Goal: Check status: Check status

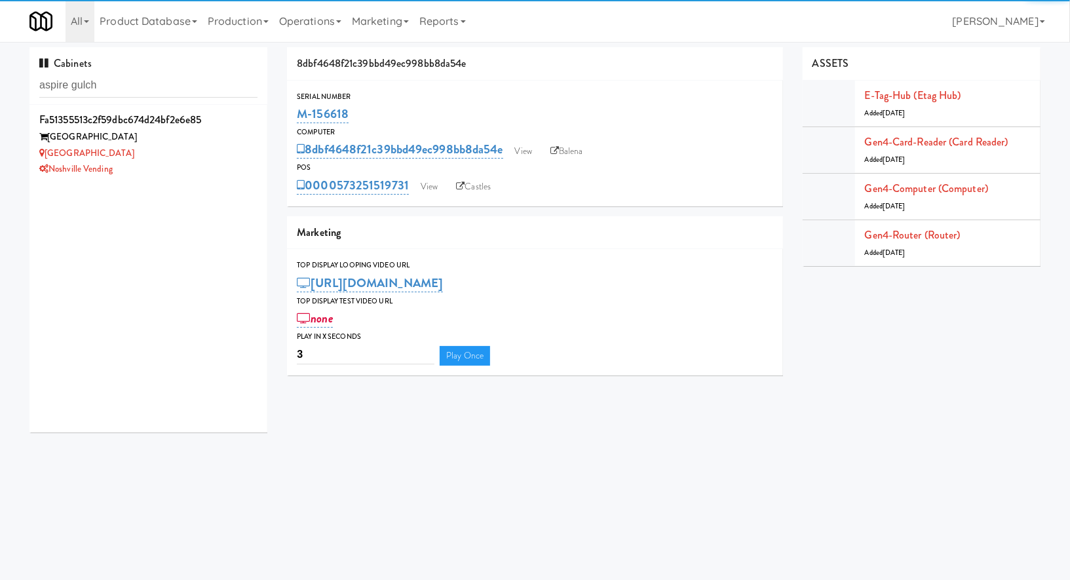
type input "aspire gulch"
click at [239, 167] on div "Noshville Vending" at bounding box center [148, 169] width 218 height 16
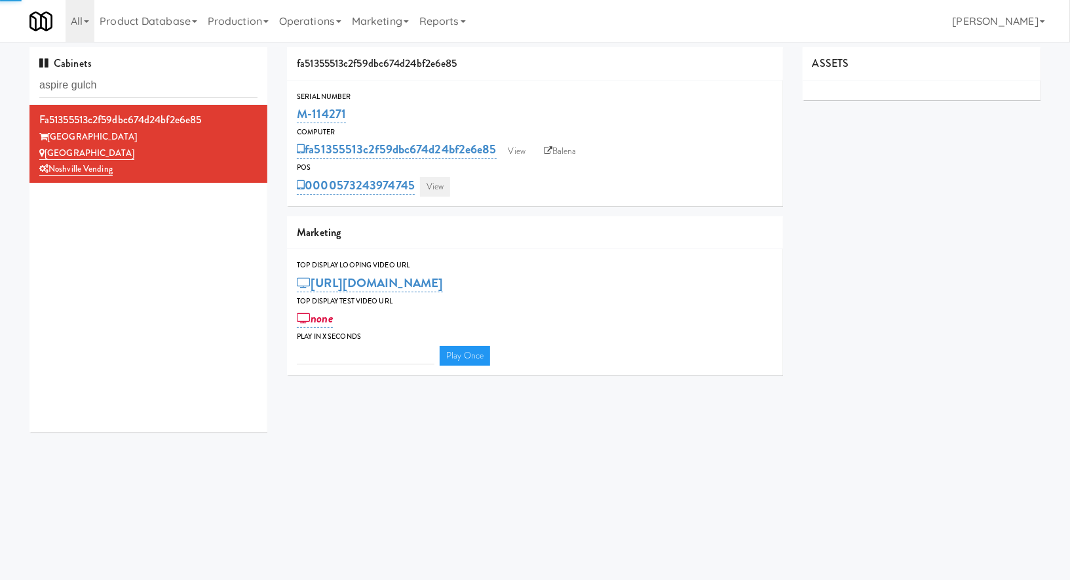
type input "3"
click at [429, 194] on link "View" at bounding box center [435, 187] width 30 height 20
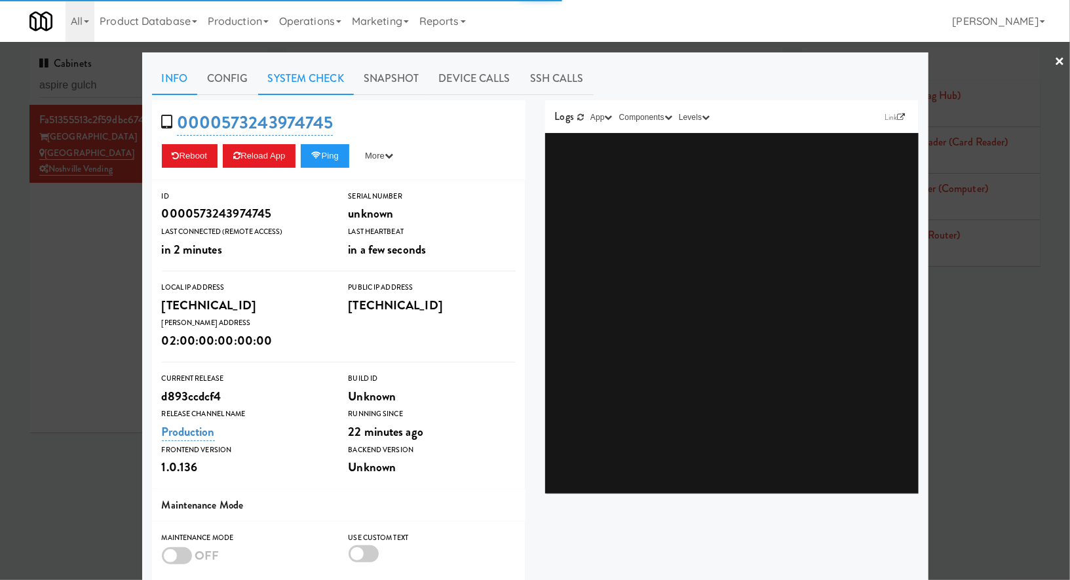
click at [314, 87] on link "System Check" at bounding box center [306, 78] width 96 height 33
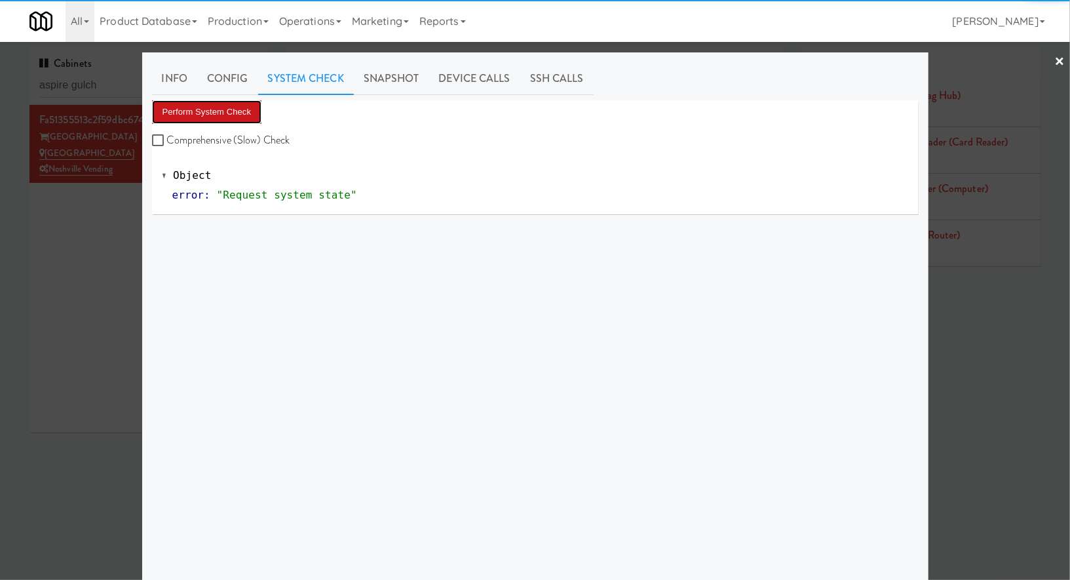
click at [244, 119] on button "Perform System Check" at bounding box center [207, 112] width 110 height 24
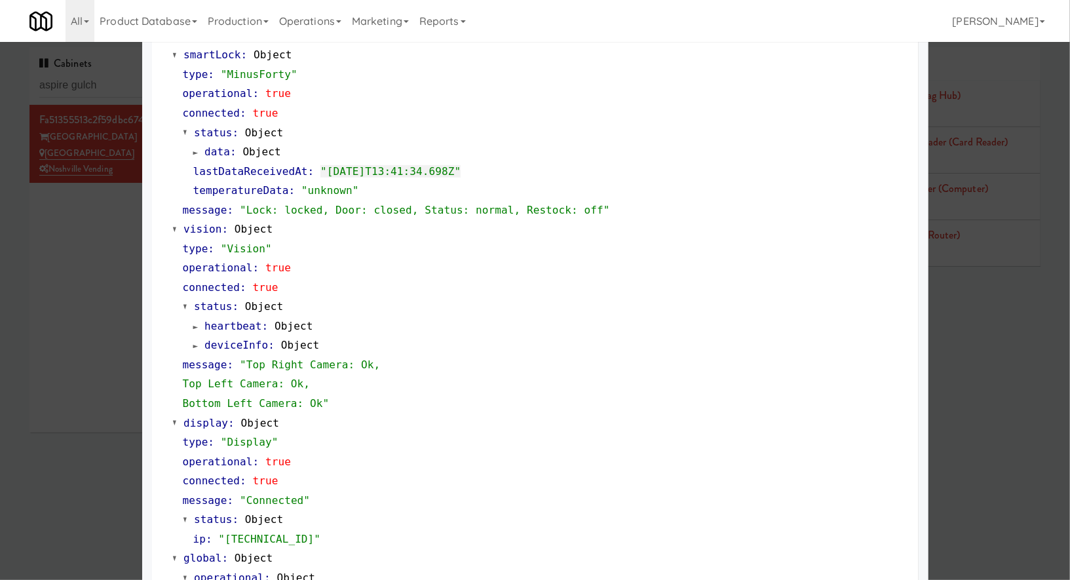
scroll to position [354, 0]
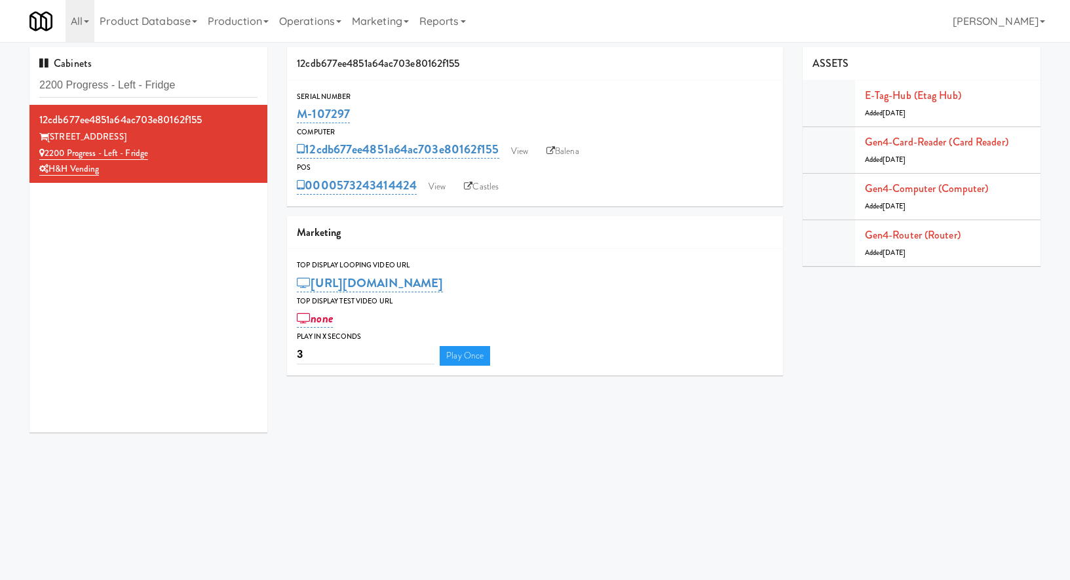
click at [125, 81] on input "2200 Progress - Left - Fridge" at bounding box center [148, 85] width 218 height 24
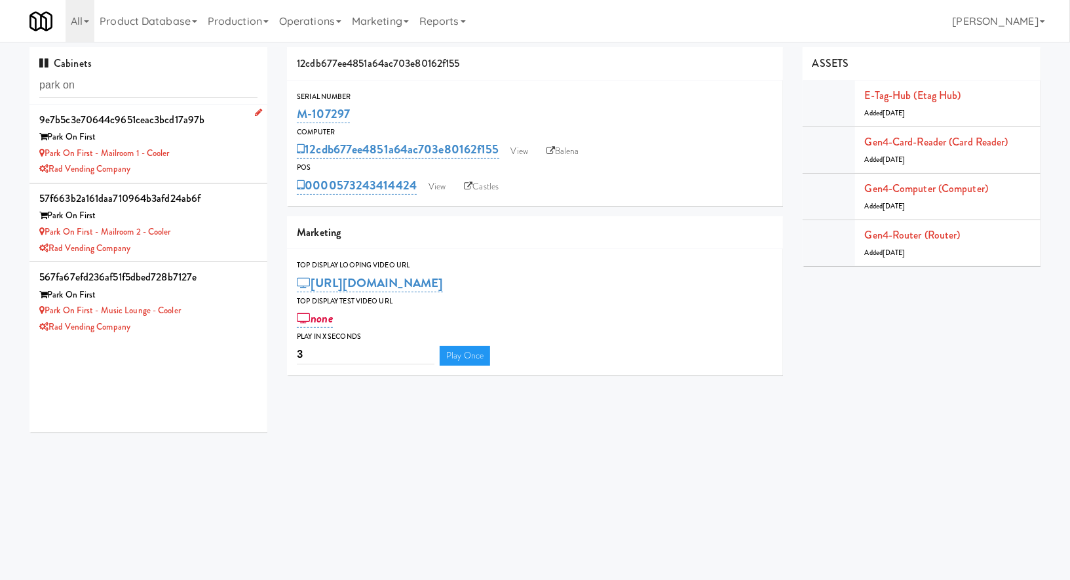
type input "park on"
click at [189, 166] on div "Rad Vending Company" at bounding box center [148, 169] width 218 height 16
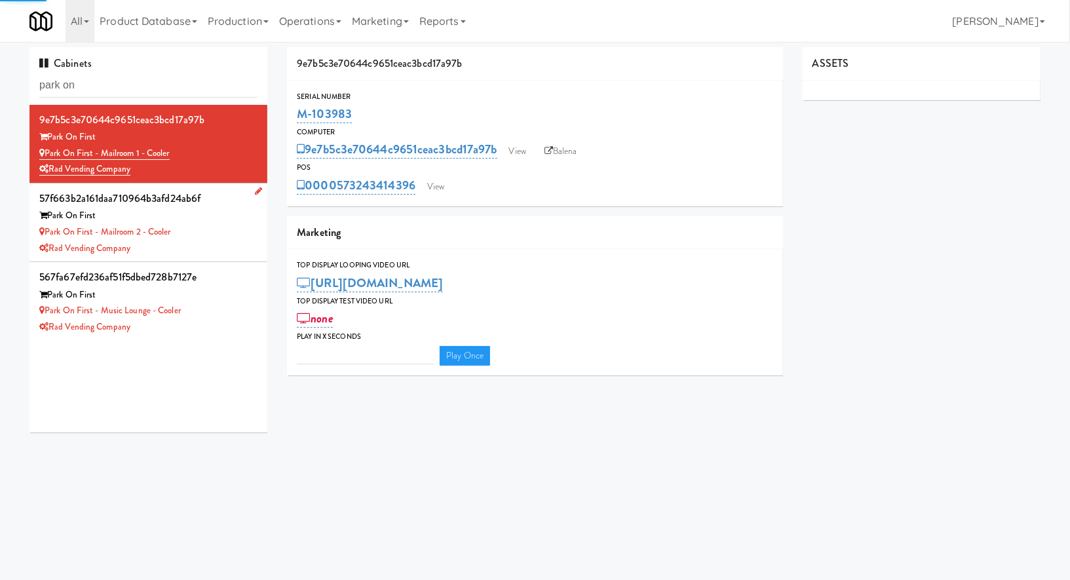
click at [212, 229] on div "Park on First - Mailroom 2 - Cooler" at bounding box center [148, 232] width 218 height 16
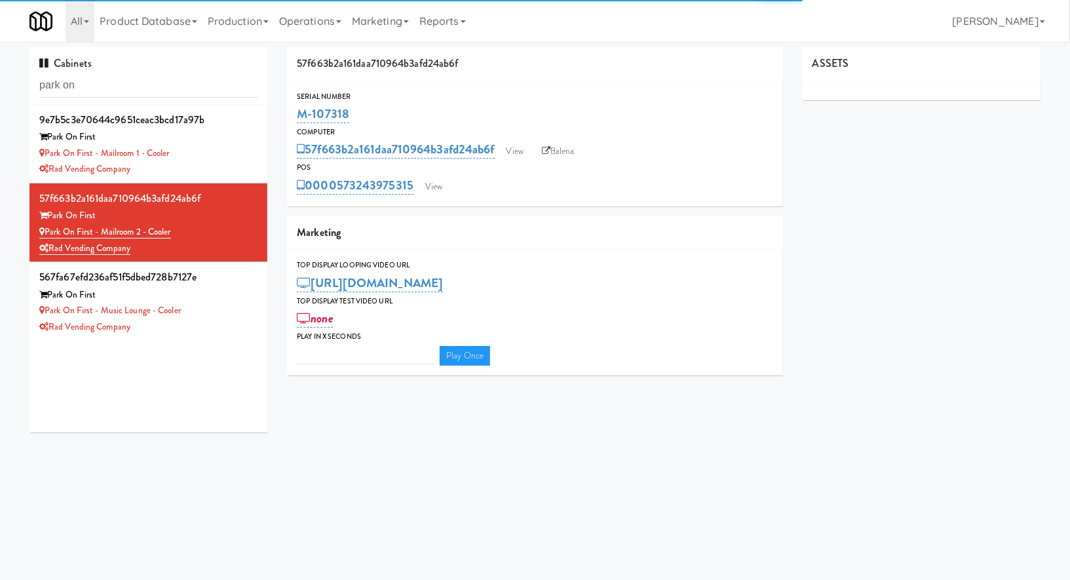
type input "3"
click at [436, 189] on link "View" at bounding box center [434, 187] width 30 height 20
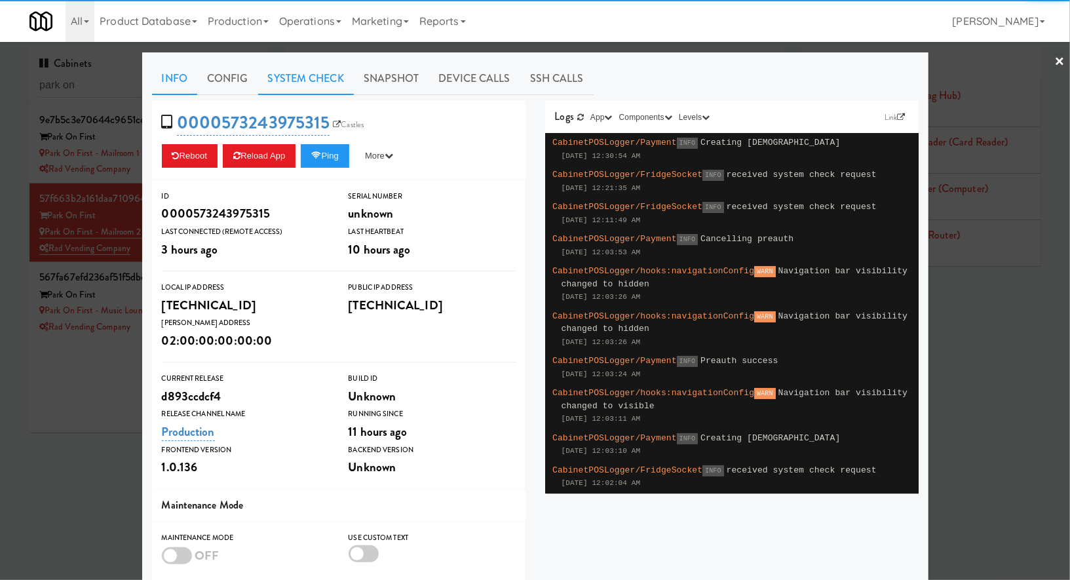
click at [322, 83] on link "System Check" at bounding box center [306, 78] width 96 height 33
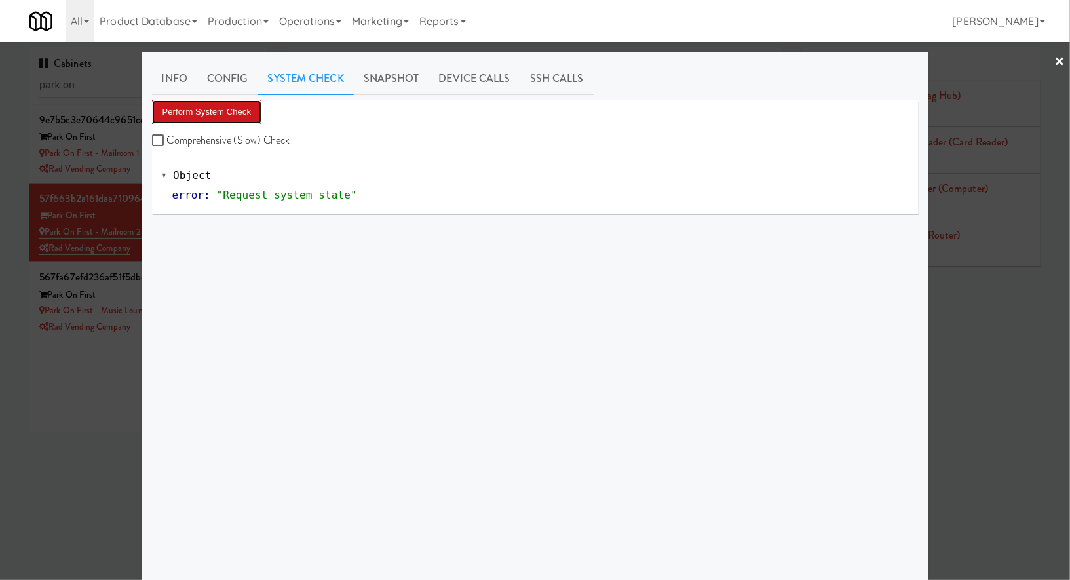
click at [231, 108] on button "Perform System Check" at bounding box center [207, 112] width 110 height 24
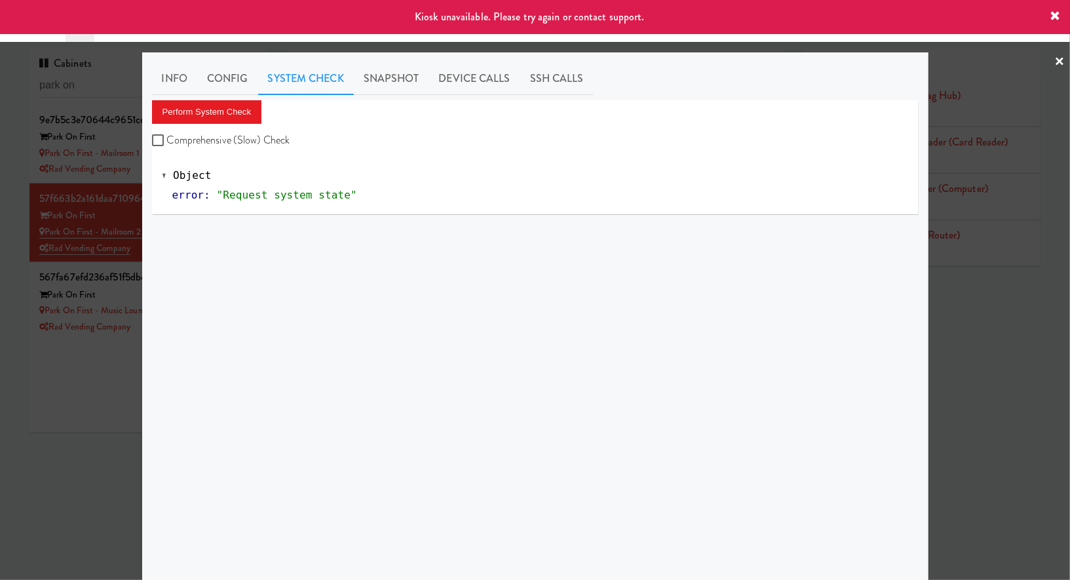
click at [113, 411] on div at bounding box center [535, 290] width 1070 height 580
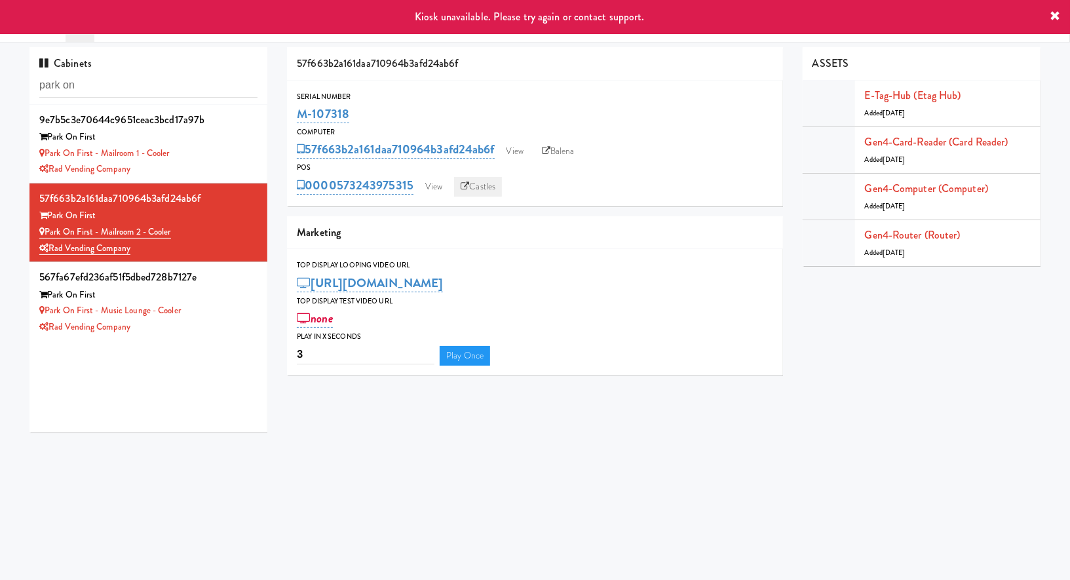
click at [485, 194] on link "Castles" at bounding box center [478, 187] width 48 height 20
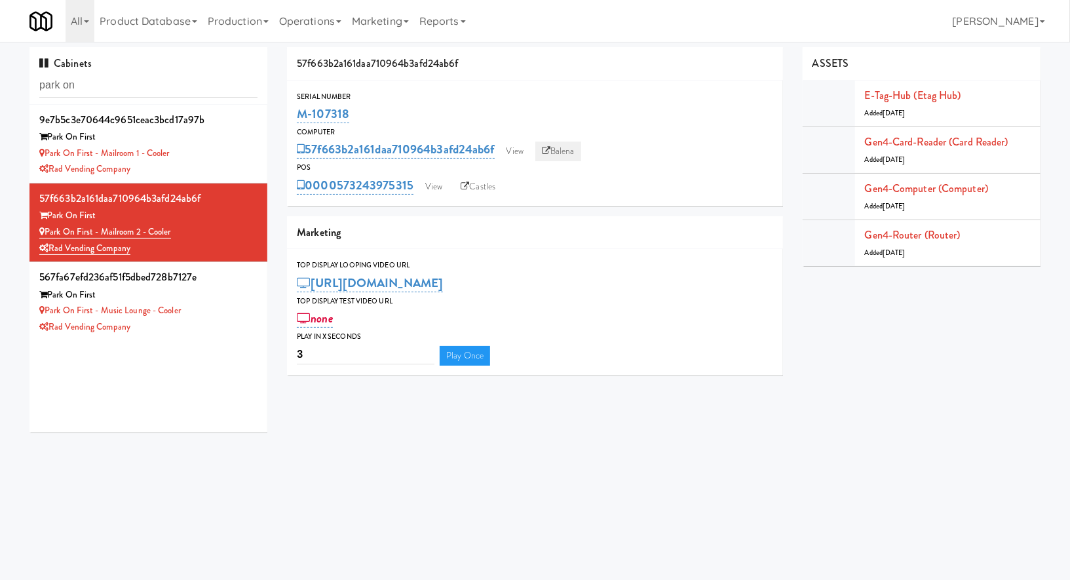
click at [562, 155] on link "Balena" at bounding box center [558, 152] width 46 height 20
click at [440, 191] on link "View" at bounding box center [434, 187] width 30 height 20
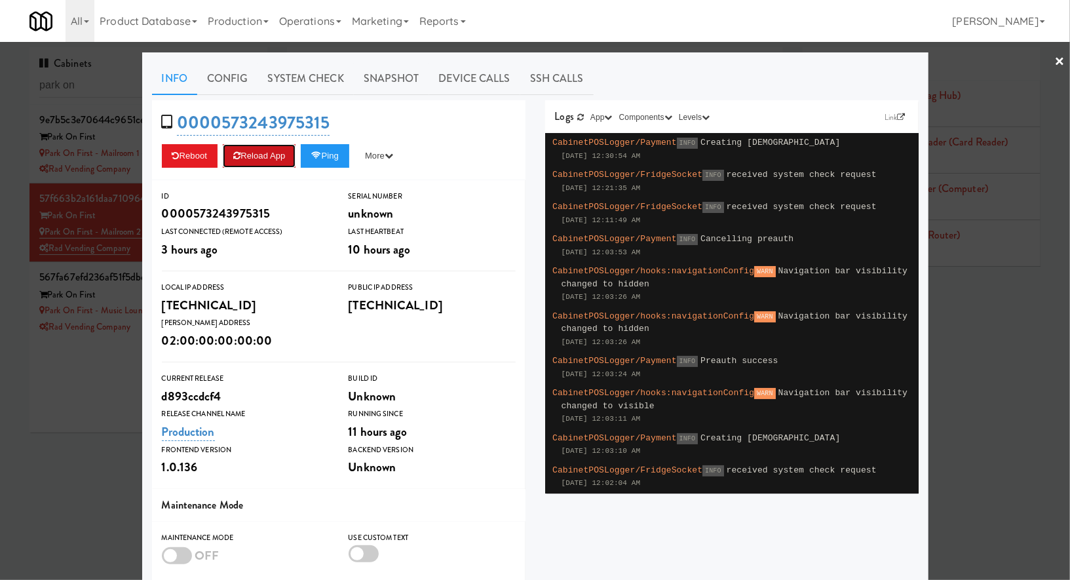
click at [279, 161] on button "Reload App" at bounding box center [259, 156] width 73 height 24
click at [325, 87] on link "System Check" at bounding box center [306, 78] width 96 height 33
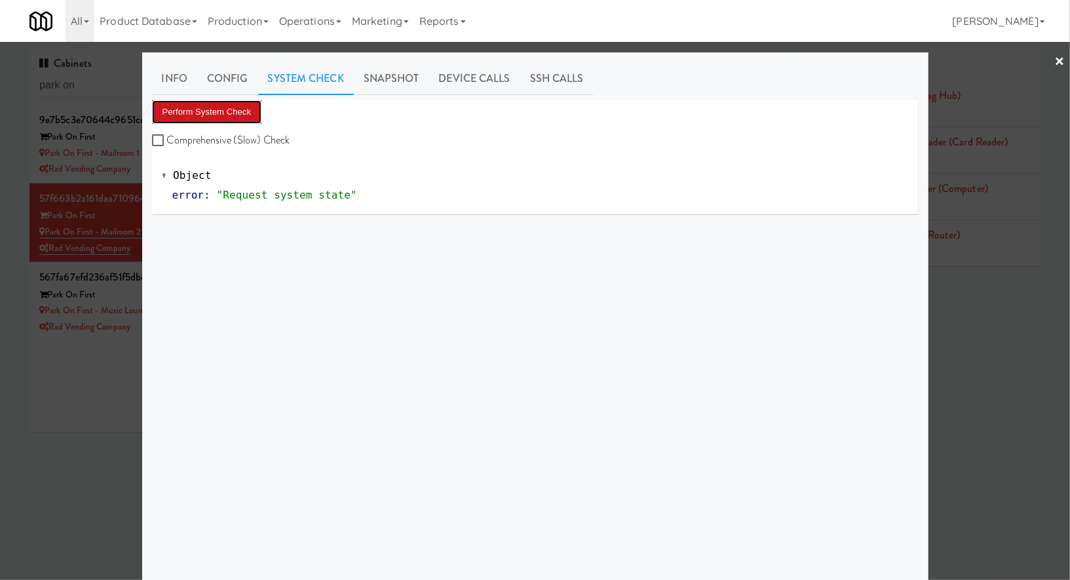
click at [246, 108] on button "Perform System Check" at bounding box center [207, 112] width 110 height 24
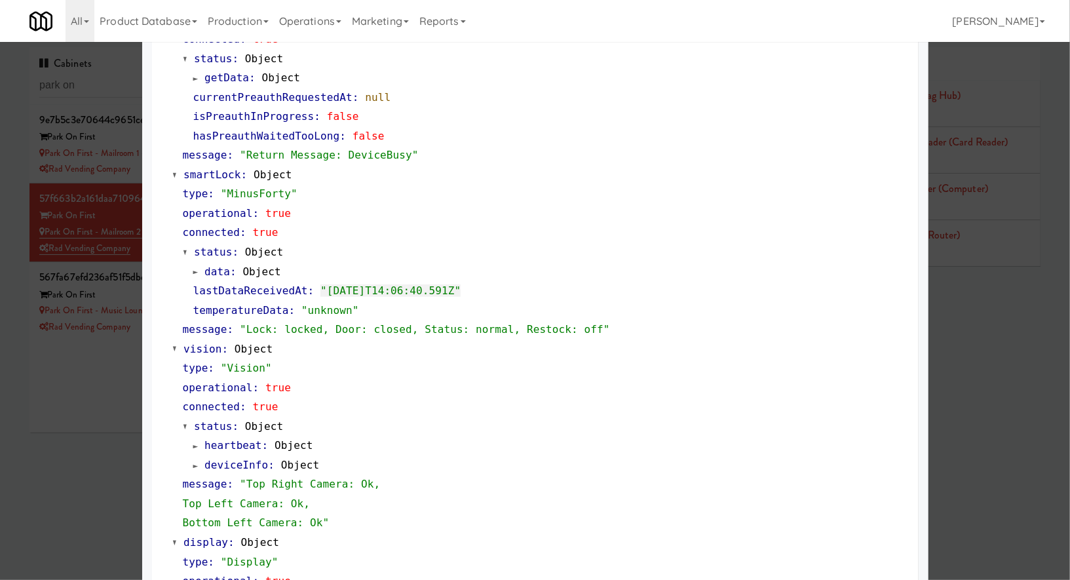
scroll to position [251, 0]
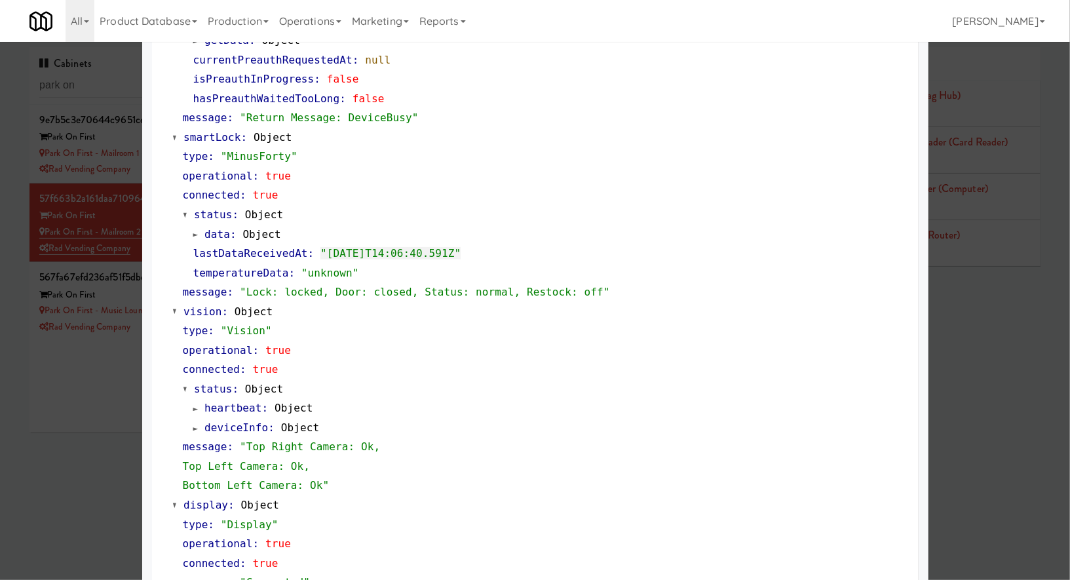
click at [113, 380] on div at bounding box center [535, 290] width 1070 height 580
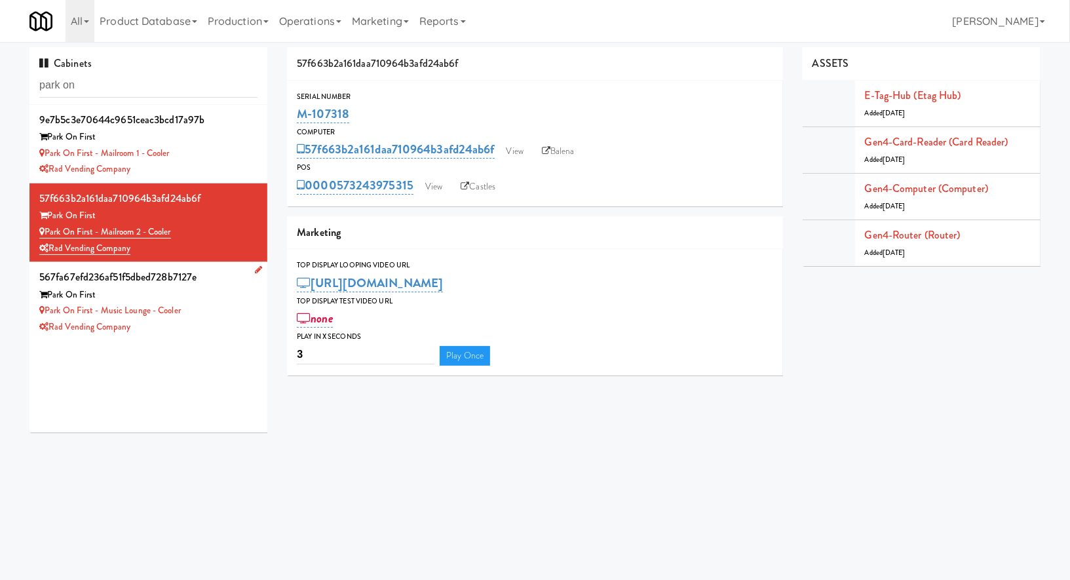
click at [199, 321] on div "Rad Vending Company" at bounding box center [148, 327] width 218 height 16
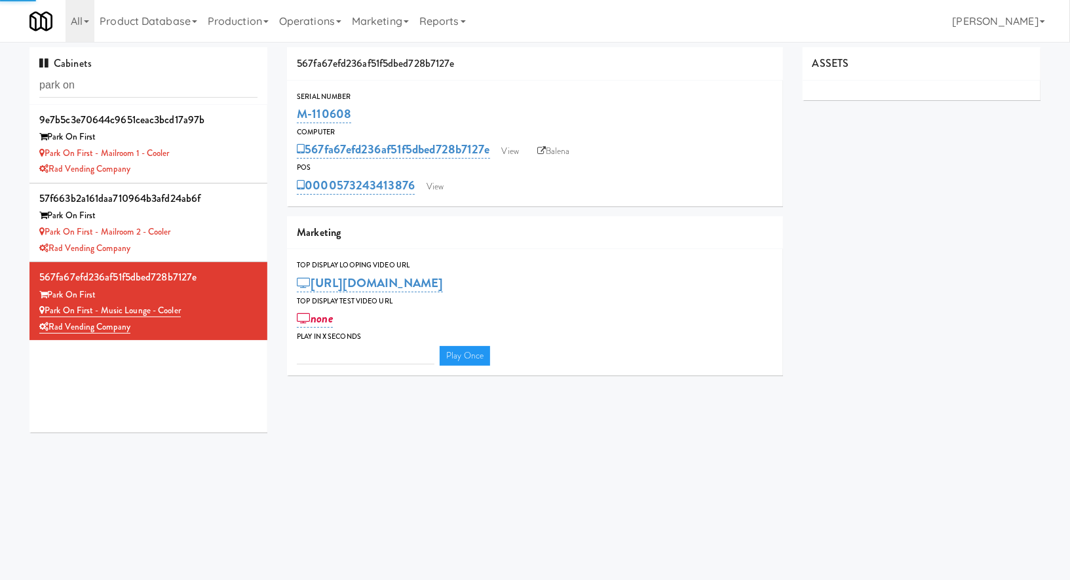
type input "3"
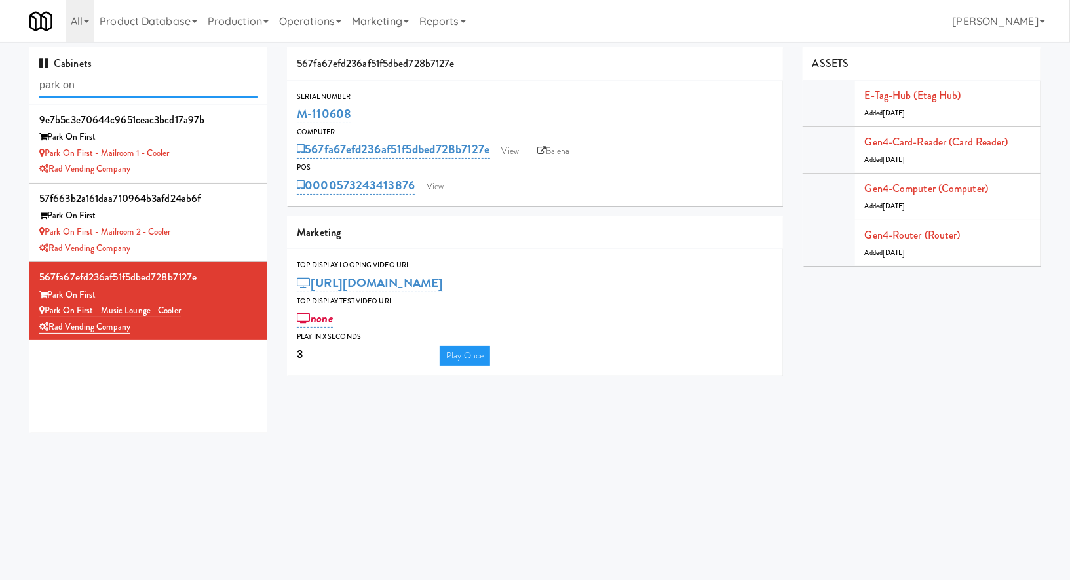
click at [132, 87] on input "park on" at bounding box center [148, 85] width 218 height 24
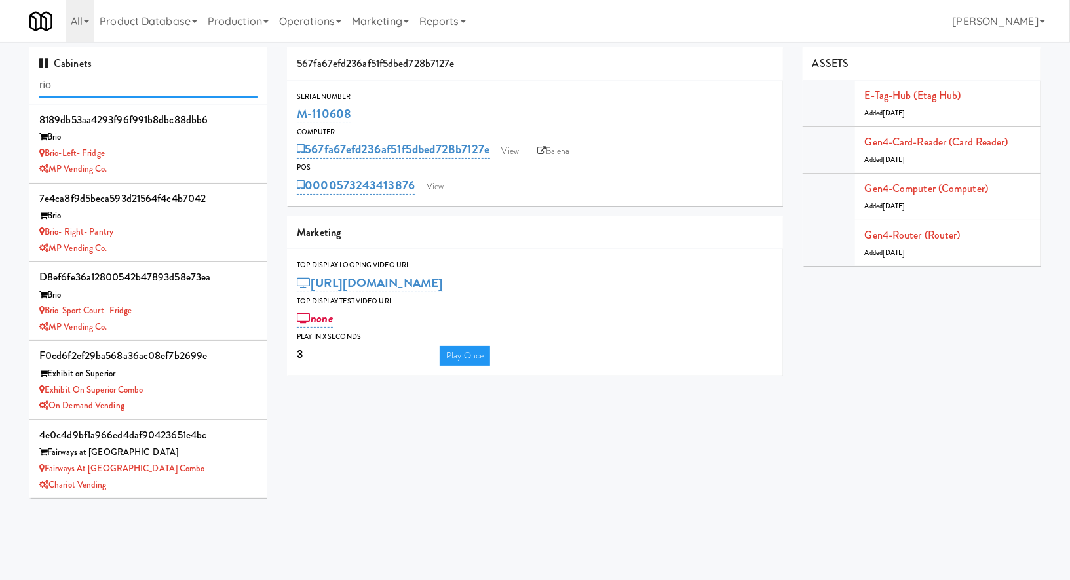
click at [130, 85] on input "rio" at bounding box center [148, 85] width 218 height 24
paste input "Modern Market Vending LLC"
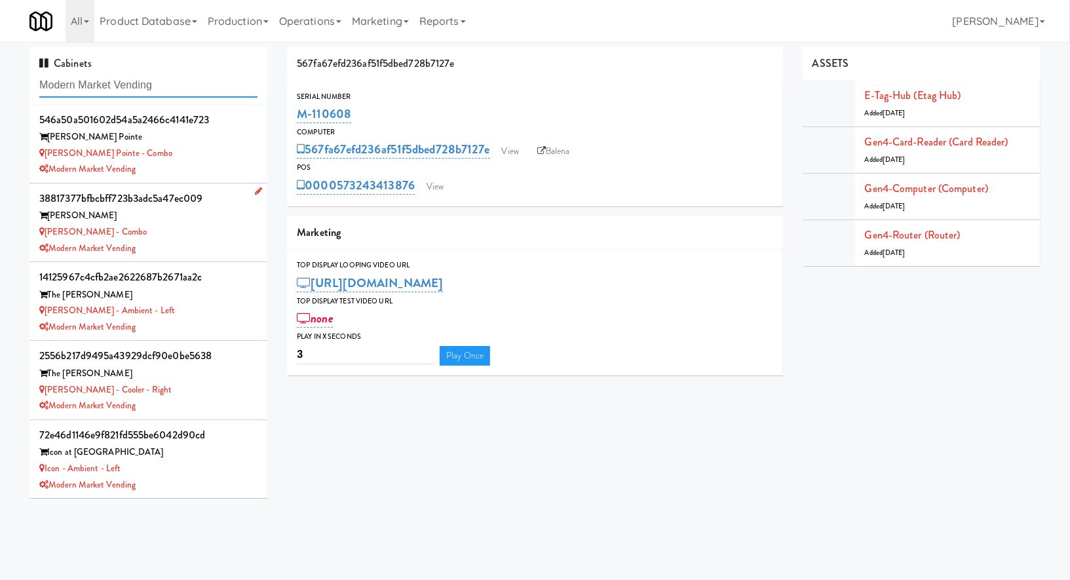
type input "Modern Market Vending"
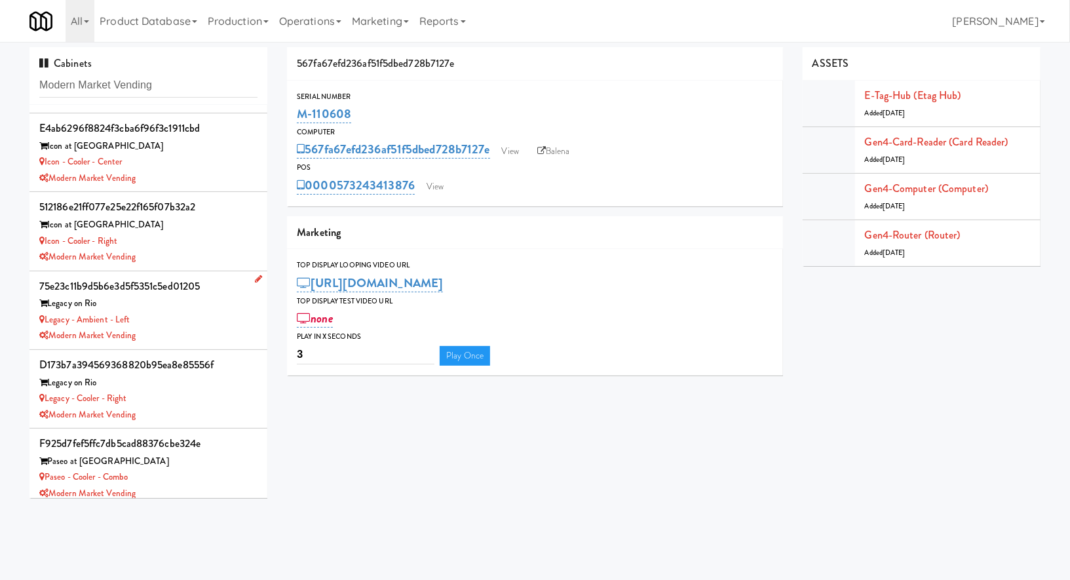
click at [193, 313] on div "Legacy - Ambient - Left" at bounding box center [148, 320] width 218 height 16
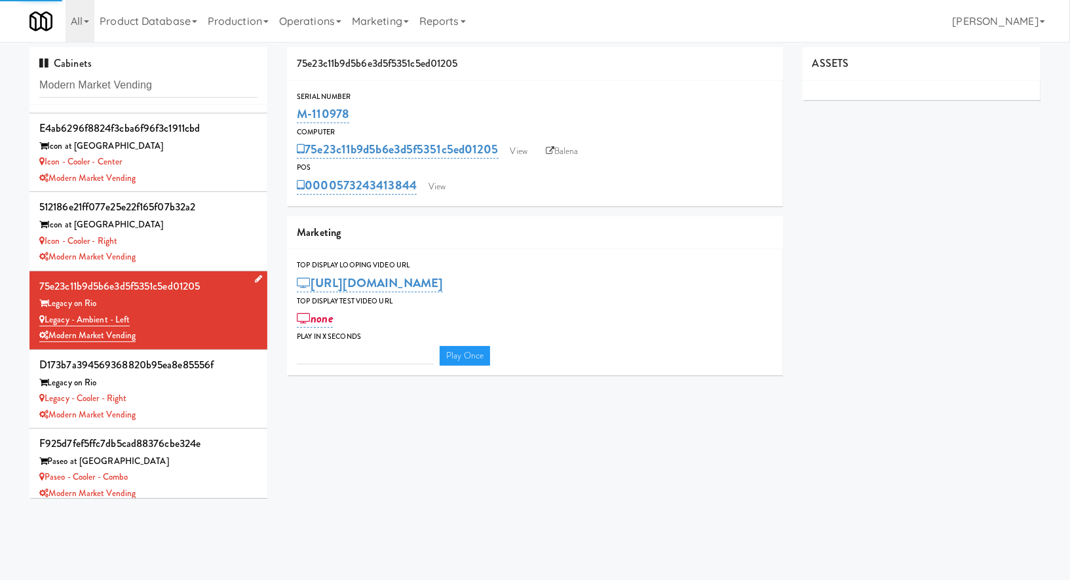
type input "3"
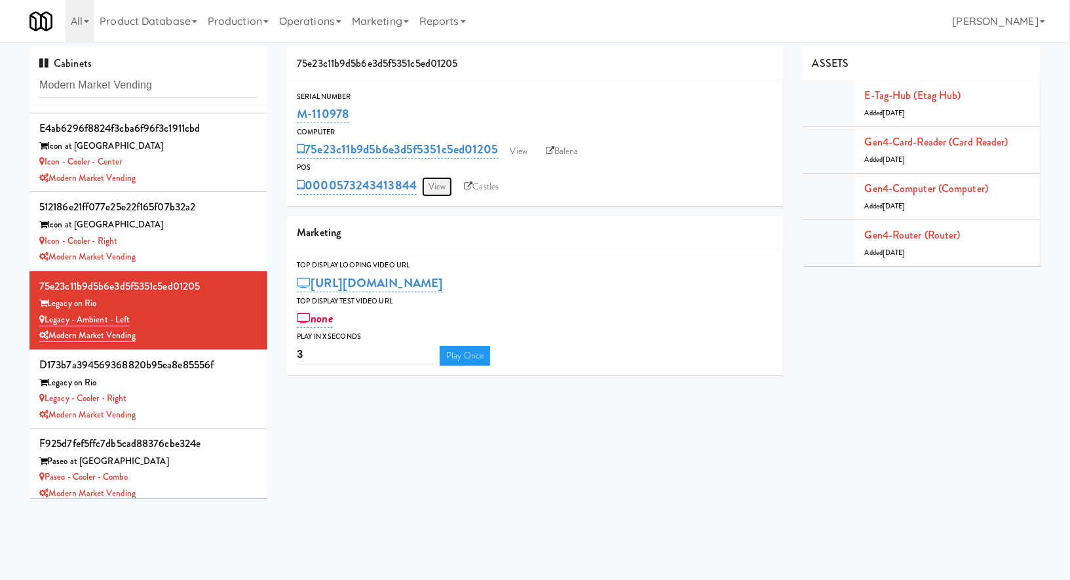
click at [436, 180] on link "View" at bounding box center [437, 187] width 30 height 20
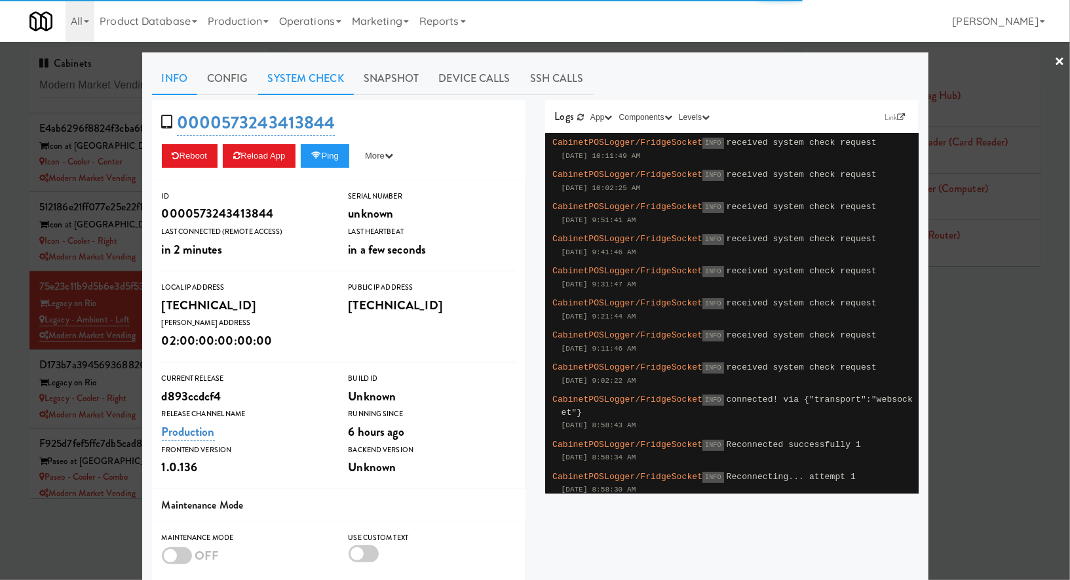
click at [318, 81] on link "System Check" at bounding box center [306, 78] width 96 height 33
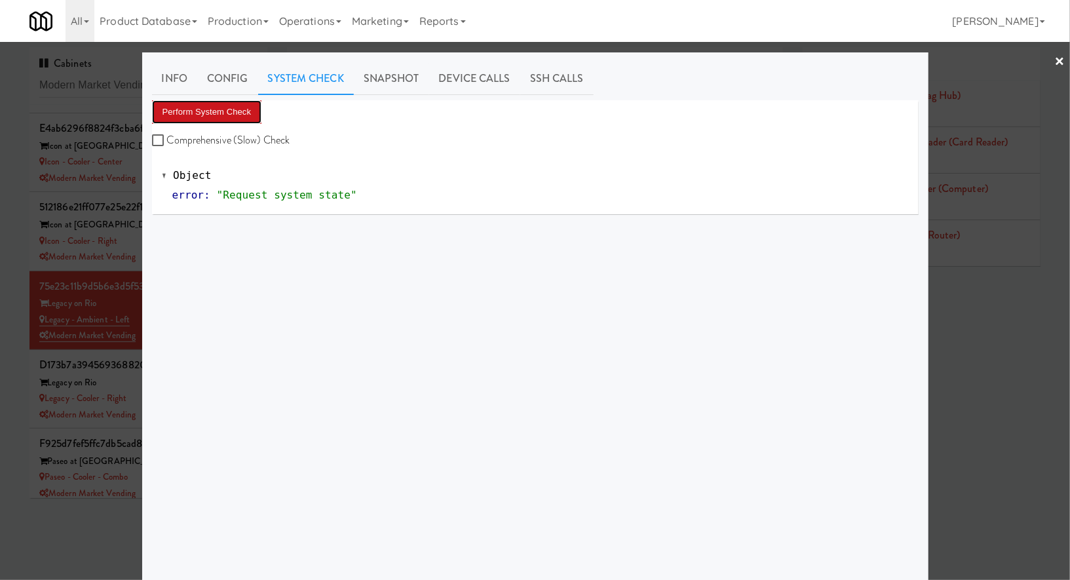
click at [256, 109] on button "Perform System Check" at bounding box center [207, 112] width 110 height 24
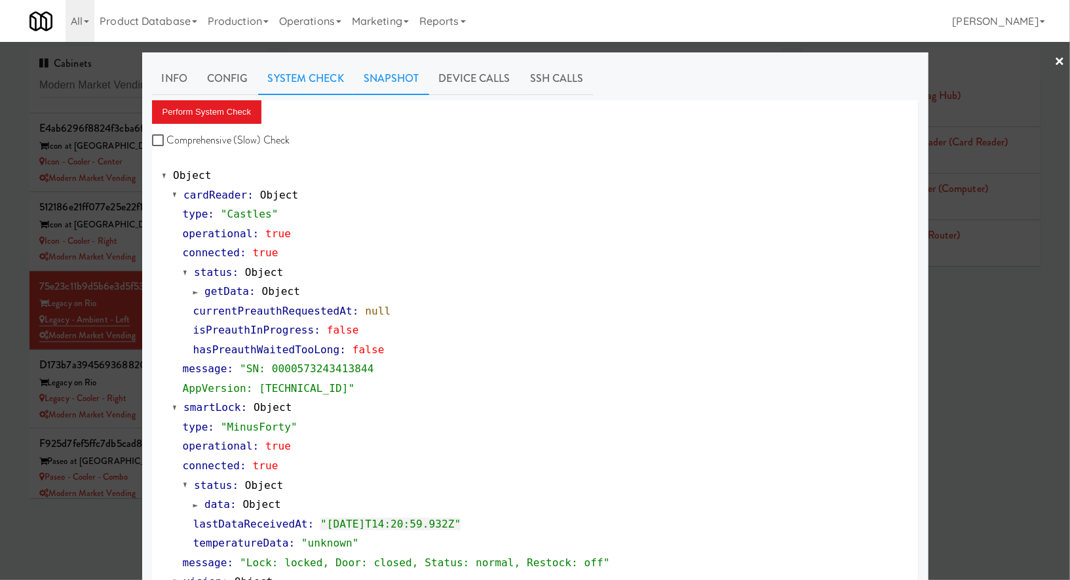
click at [408, 76] on link "Snapshot" at bounding box center [391, 78] width 75 height 33
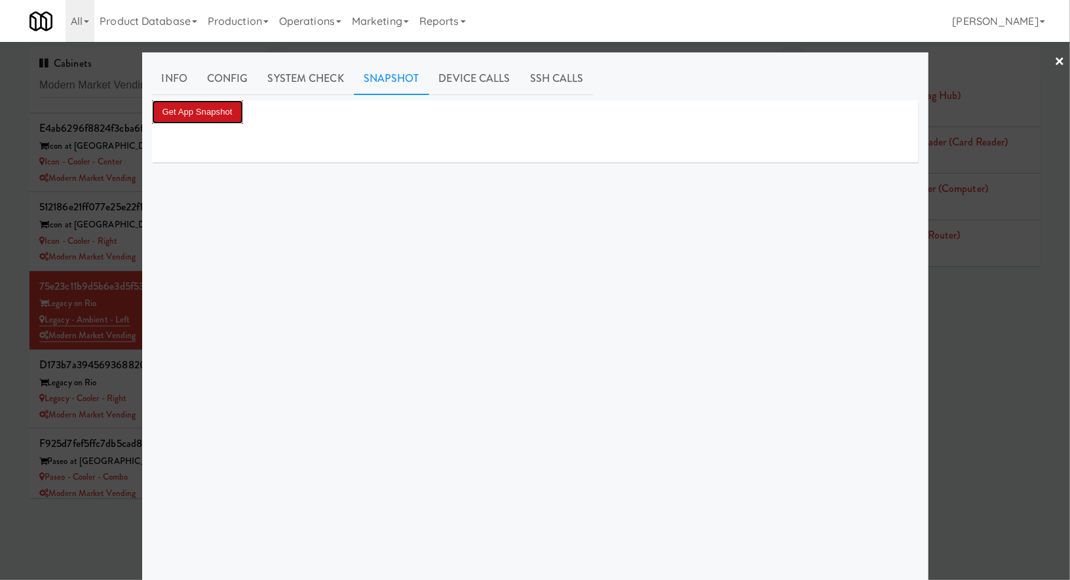
click at [222, 107] on button "Get App Snapshot" at bounding box center [197, 112] width 91 height 24
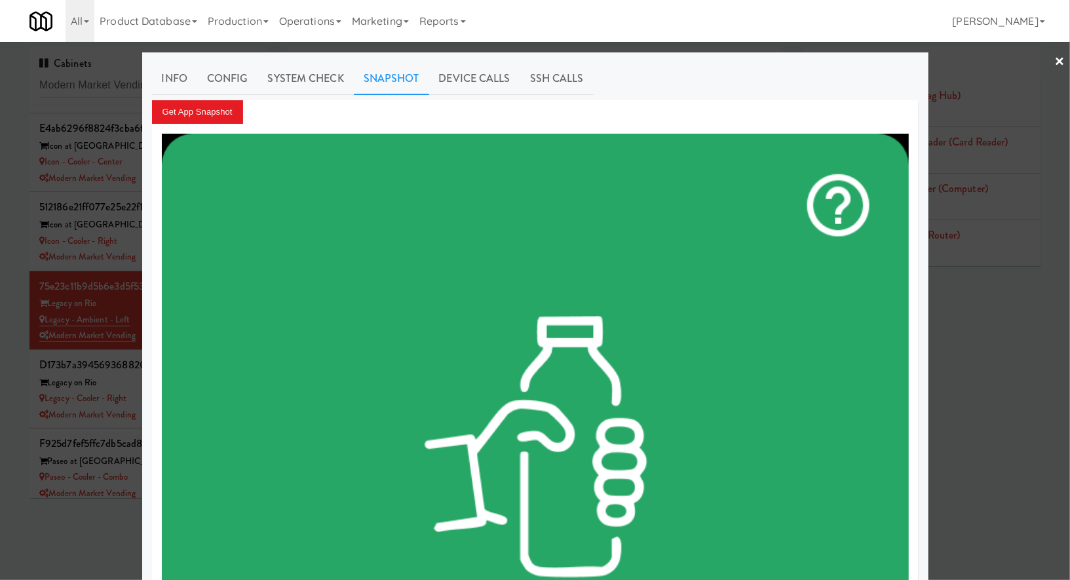
click at [133, 377] on div at bounding box center [535, 290] width 1070 height 580
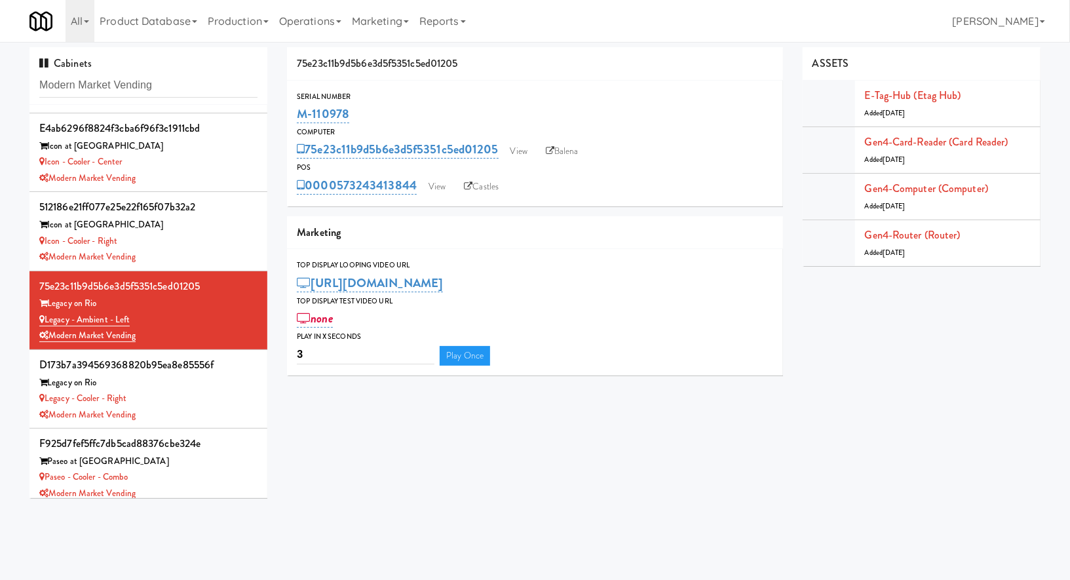
click at [133, 377] on div "Legacy on Rio" at bounding box center [148, 383] width 218 height 16
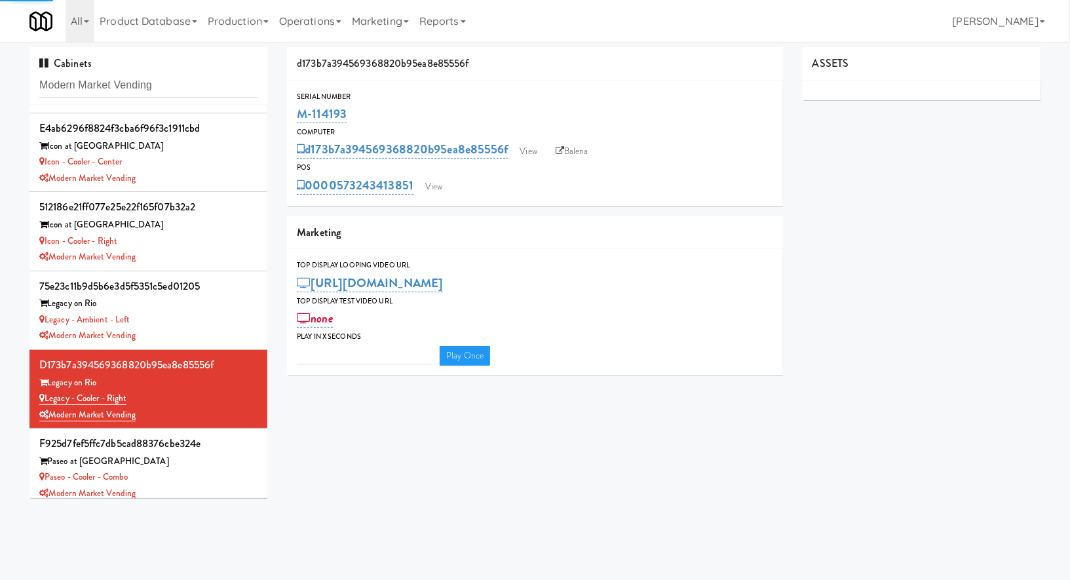
type input "3"
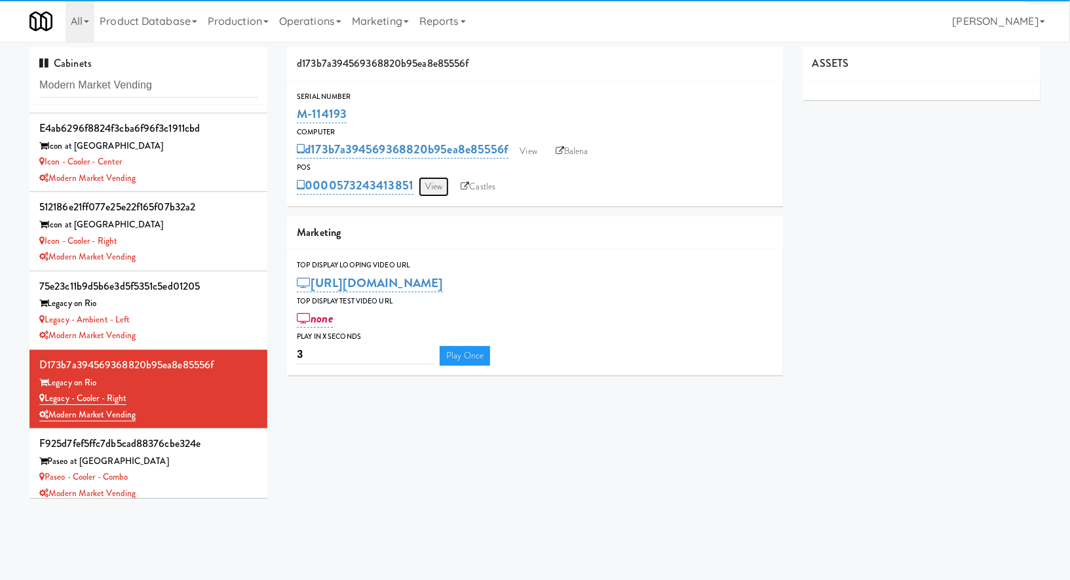
click at [444, 187] on link "View" at bounding box center [434, 187] width 30 height 20
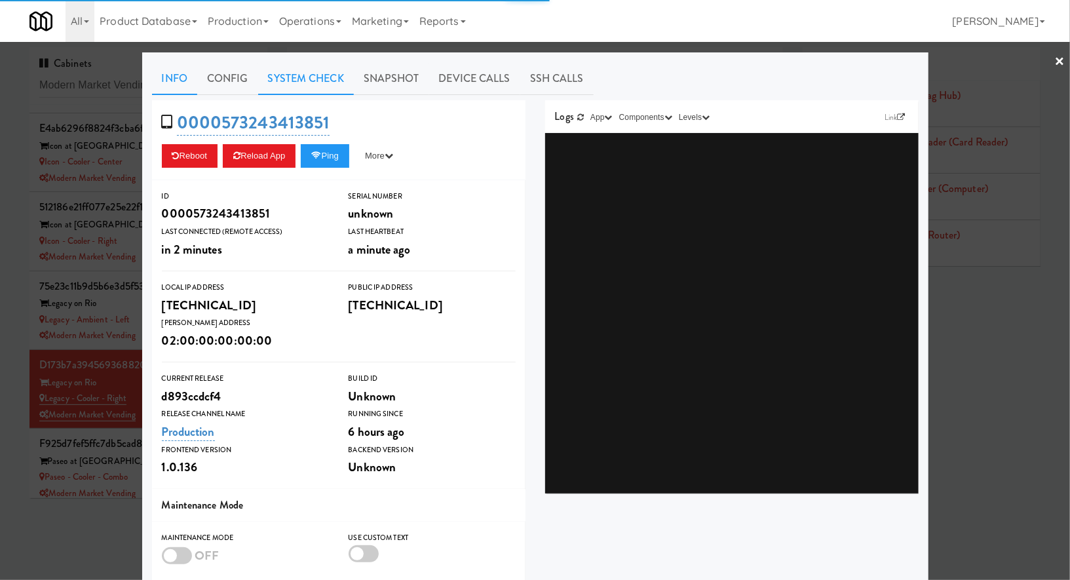
click at [326, 77] on link "System Check" at bounding box center [306, 78] width 96 height 33
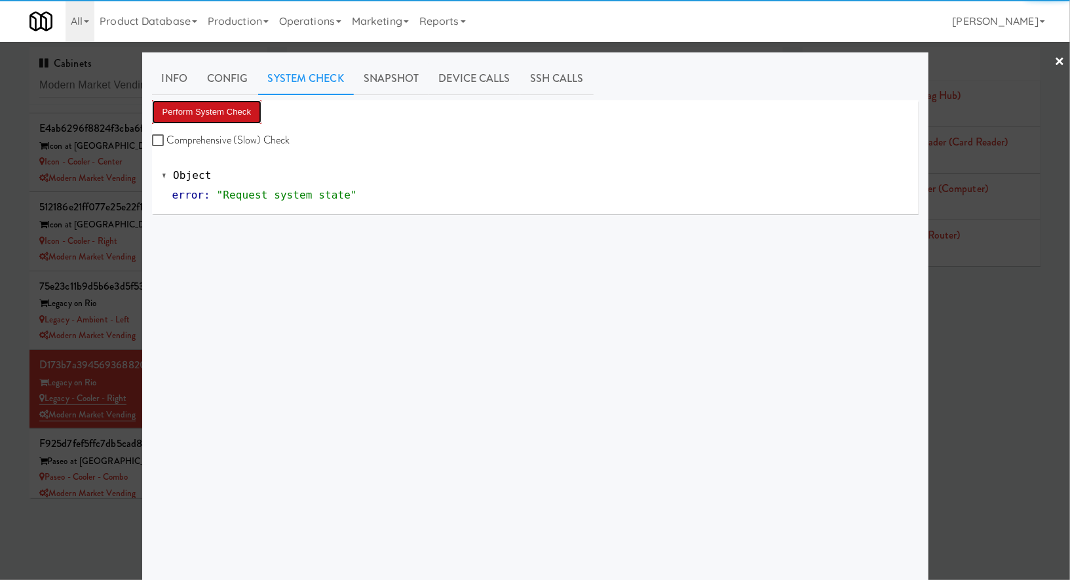
click at [252, 106] on button "Perform System Check" at bounding box center [207, 112] width 110 height 24
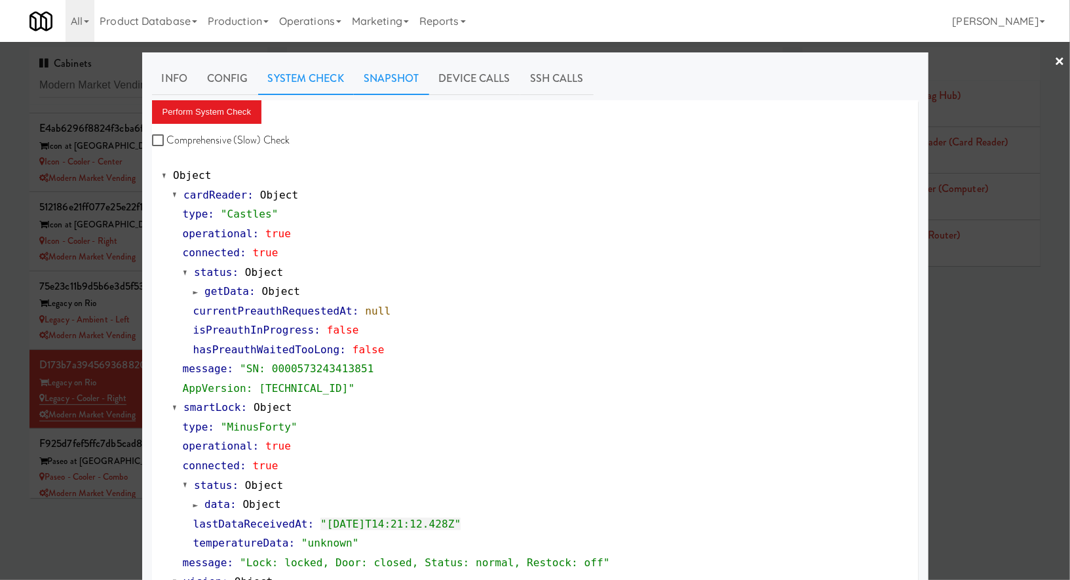
click at [401, 90] on link "Snapshot" at bounding box center [391, 78] width 75 height 33
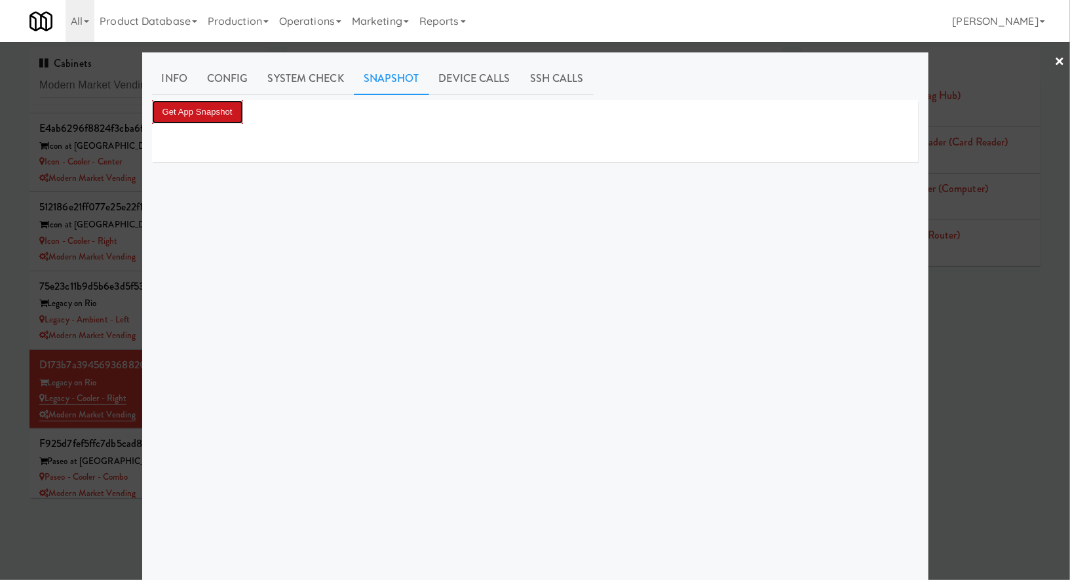
click at [237, 115] on button "Get App Snapshot" at bounding box center [197, 112] width 91 height 24
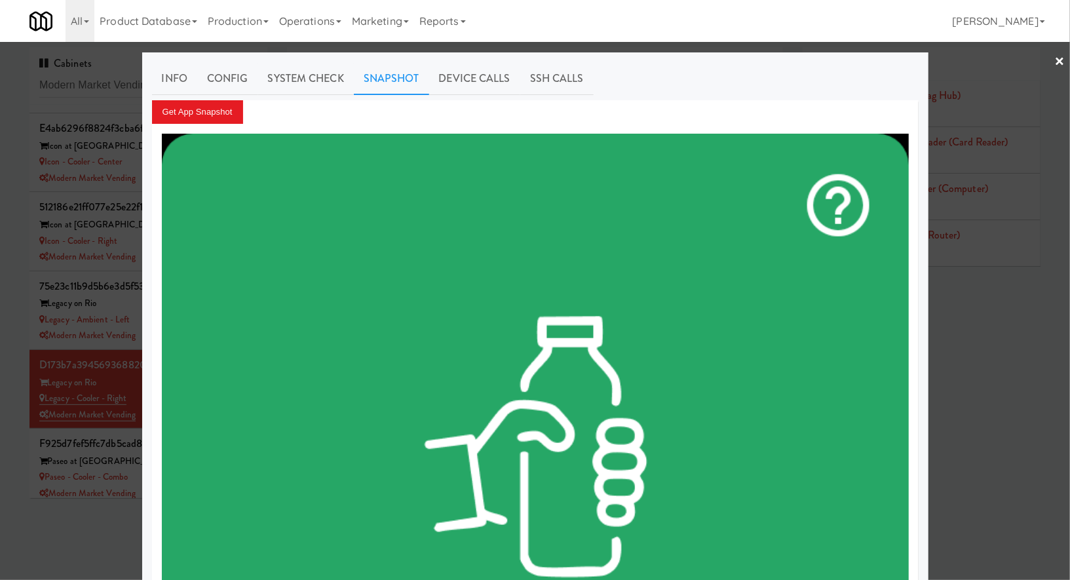
click at [74, 528] on div at bounding box center [535, 290] width 1070 height 580
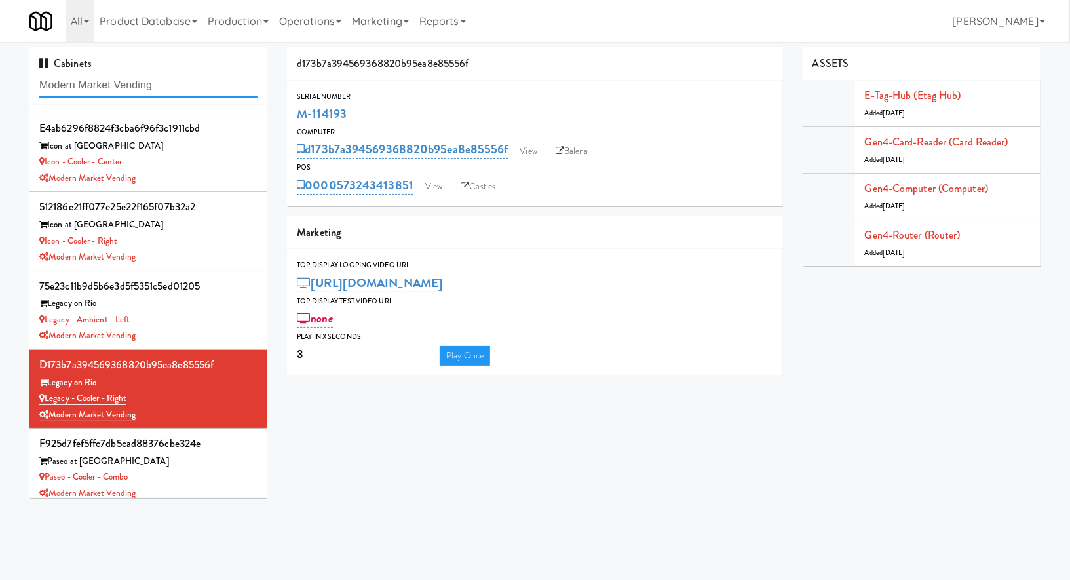
click at [183, 87] on input "Modern Market Vending" at bounding box center [148, 85] width 218 height 24
type input "[PERSON_NAME]"
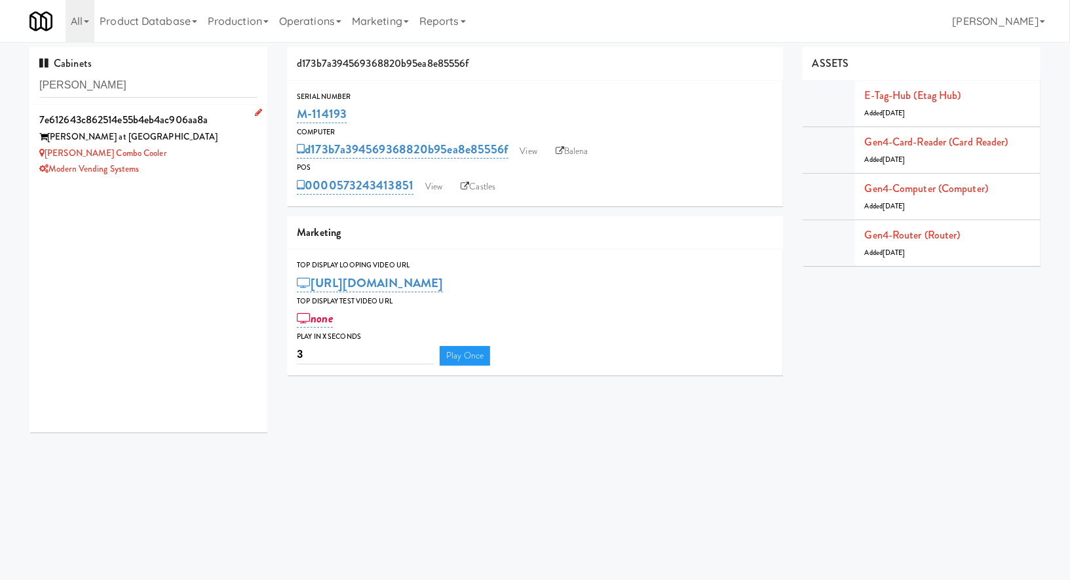
click at [214, 157] on div "[PERSON_NAME] Combo Cooler" at bounding box center [148, 153] width 218 height 16
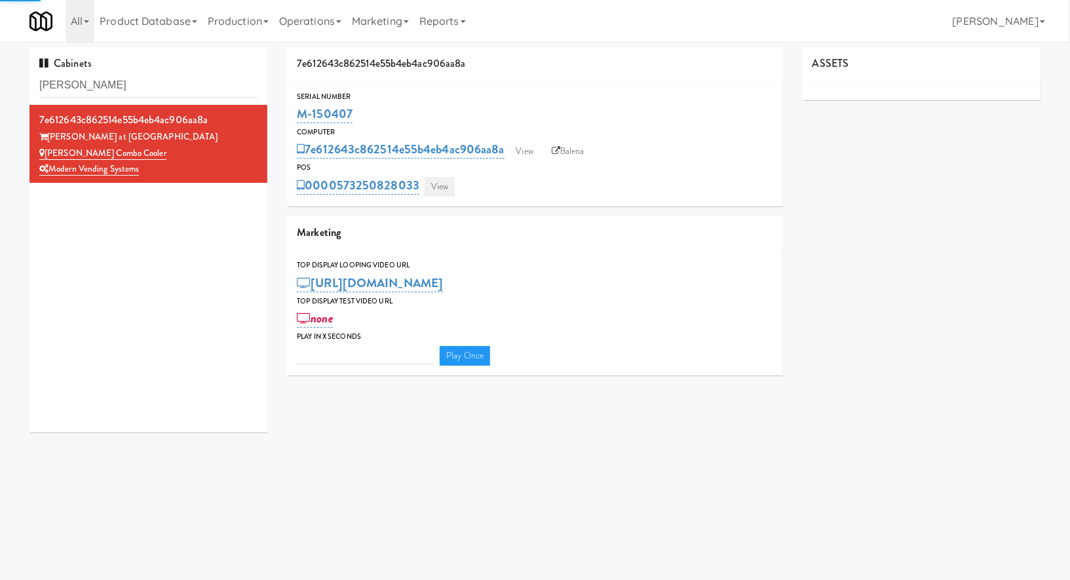
type input "3"
click at [440, 188] on link "View" at bounding box center [440, 187] width 30 height 20
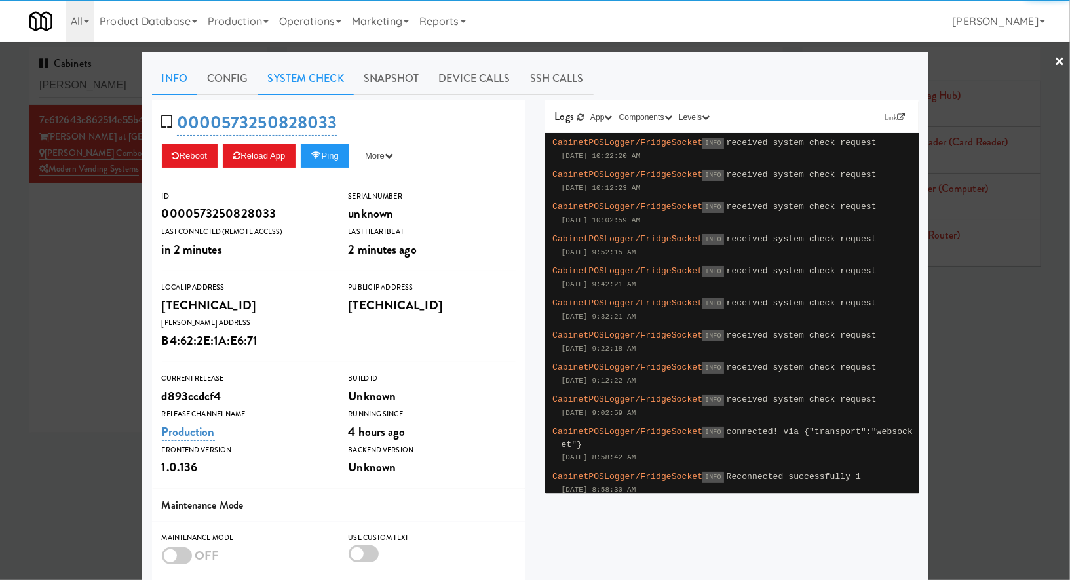
click at [326, 70] on link "System Check" at bounding box center [306, 78] width 96 height 33
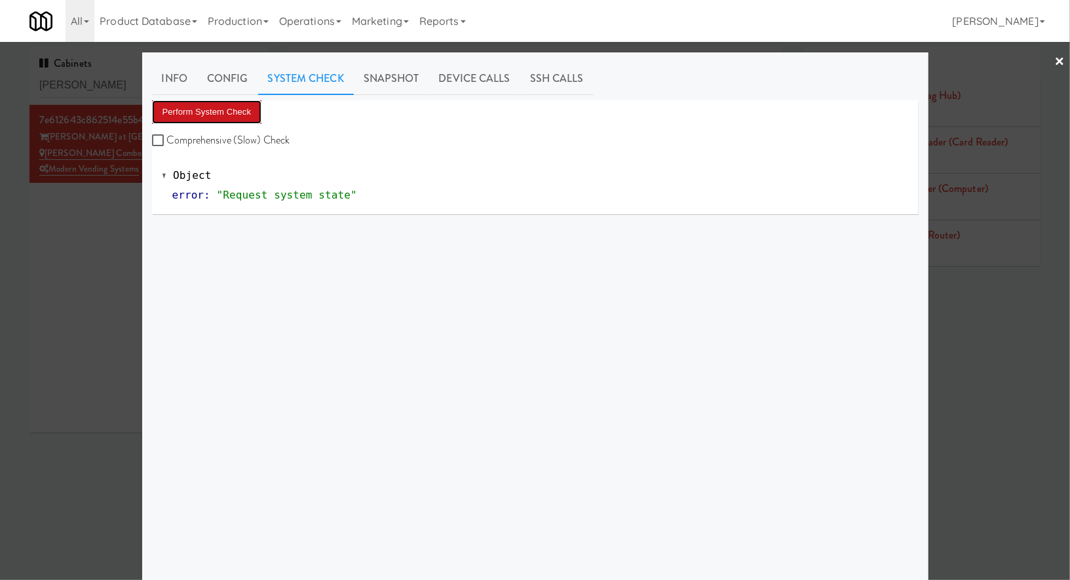
click at [244, 113] on button "Perform System Check" at bounding box center [207, 112] width 110 height 24
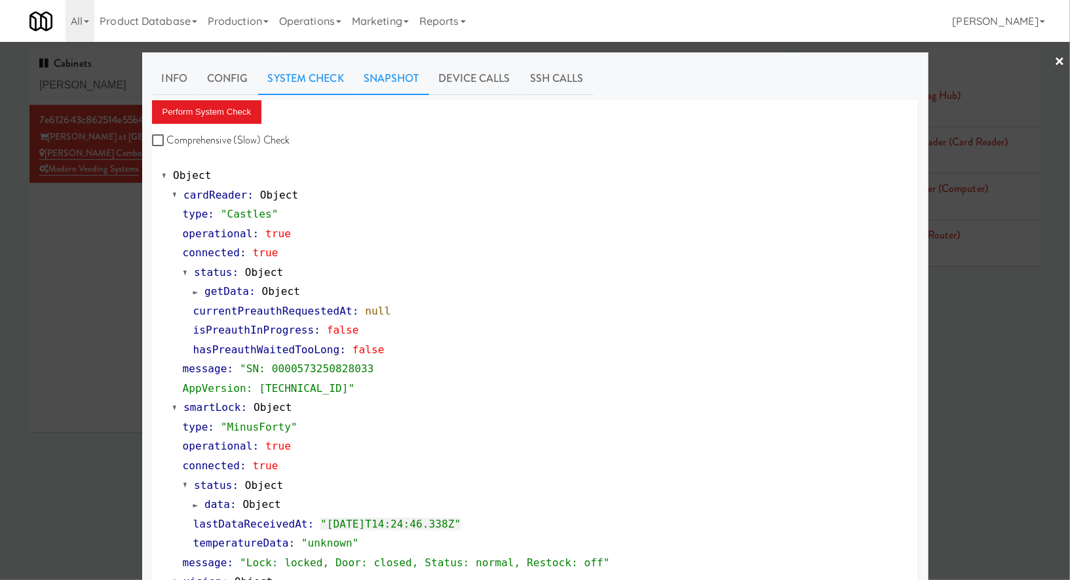
click at [423, 81] on link "Snapshot" at bounding box center [391, 78] width 75 height 33
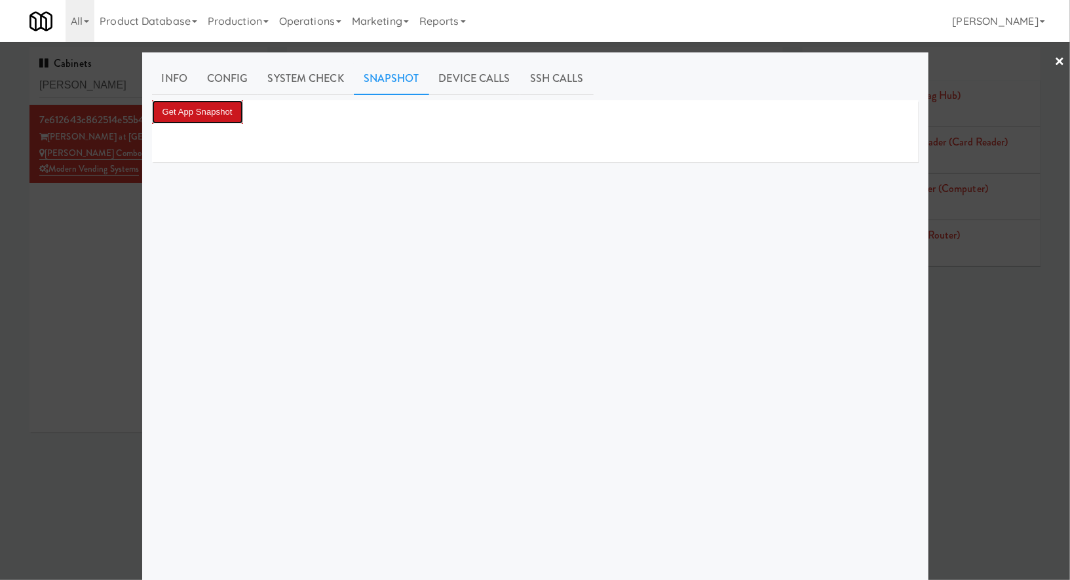
click at [217, 106] on button "Get App Snapshot" at bounding box center [197, 112] width 91 height 24
